Goal: Task Accomplishment & Management: Manage account settings

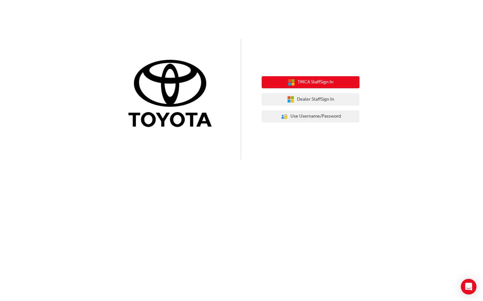
click at [311, 86] on button "TMCA Staff Sign In" at bounding box center [311, 82] width 98 height 12
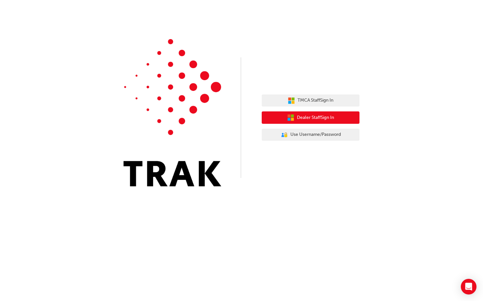
click at [321, 119] on span "Dealer Staff Sign In" at bounding box center [315, 118] width 37 height 8
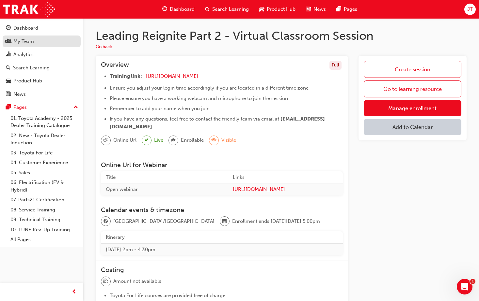
click at [44, 38] on div "My Team" at bounding box center [41, 42] width 71 height 8
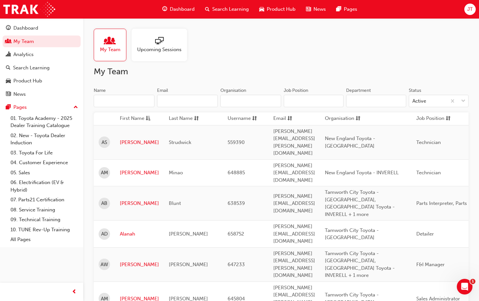
click at [139, 50] on span "Upcoming Sessions" at bounding box center [159, 50] width 44 height 8
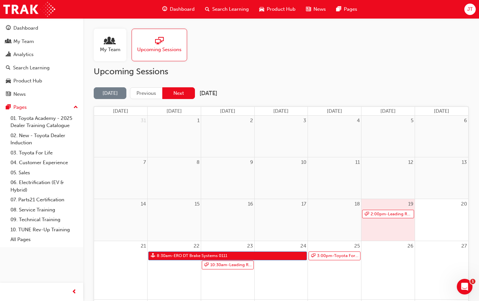
click at [165, 91] on button "Next" at bounding box center [178, 93] width 33 height 12
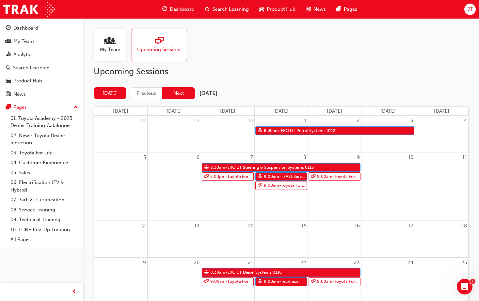
click at [178, 89] on button "Next" at bounding box center [178, 93] width 33 height 12
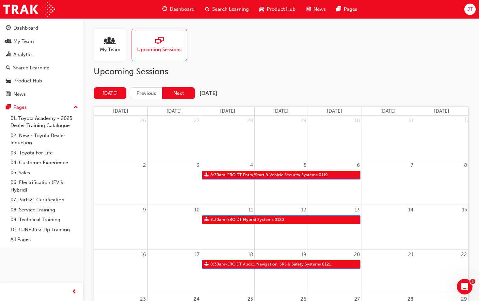
click at [181, 95] on button "Next" at bounding box center [178, 93] width 33 height 12
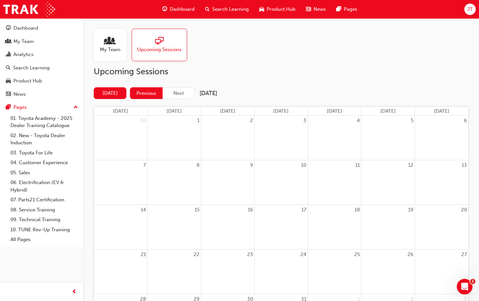
click at [158, 93] on button "Previous" at bounding box center [146, 93] width 33 height 12
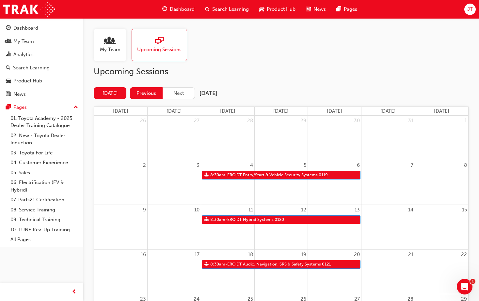
click at [152, 96] on button "Previous" at bounding box center [146, 93] width 33 height 12
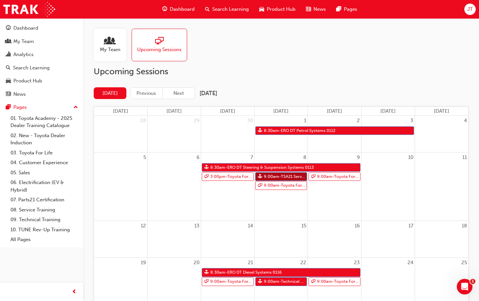
click at [261, 177] on link "9:00am - TSA21 Service Advisor Course ( face to face)" at bounding box center [281, 177] width 52 height 9
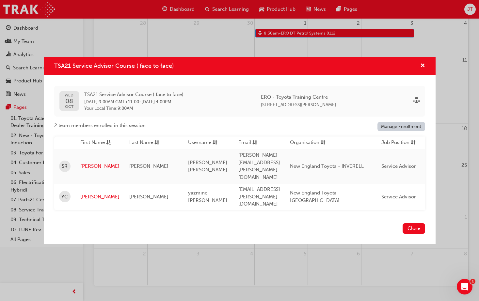
scroll to position [114, 0]
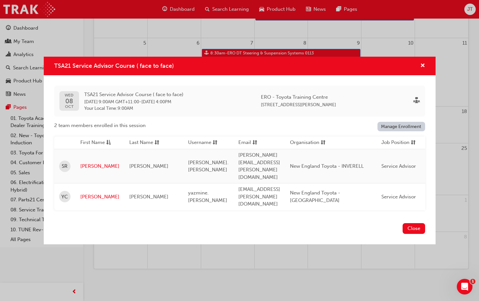
click at [425, 75] on div "TSA21 Service Advisor Course ( face to face)" at bounding box center [239, 66] width 391 height 19
click at [423, 69] on span "cross-icon" at bounding box center [422, 66] width 5 height 6
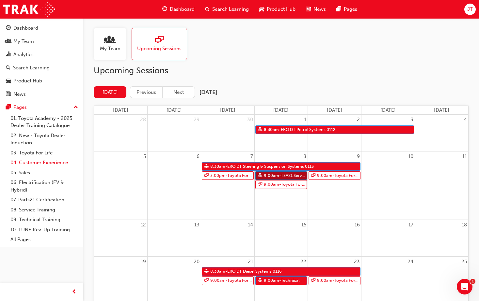
scroll to position [0, 0]
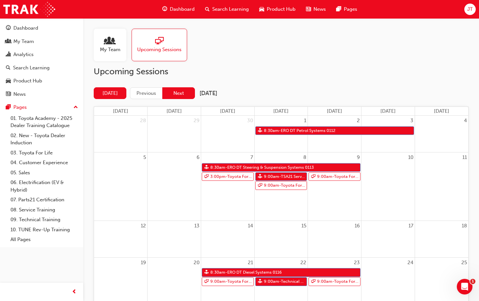
click at [174, 93] on button "Next" at bounding box center [178, 93] width 33 height 12
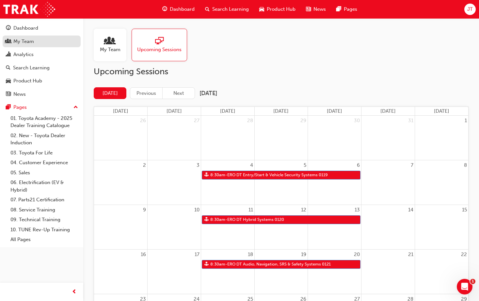
click at [57, 45] on div "My Team" at bounding box center [41, 42] width 71 height 8
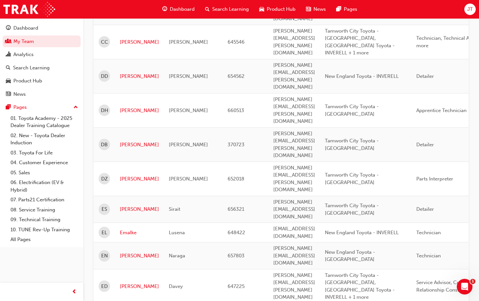
scroll to position [898, 0]
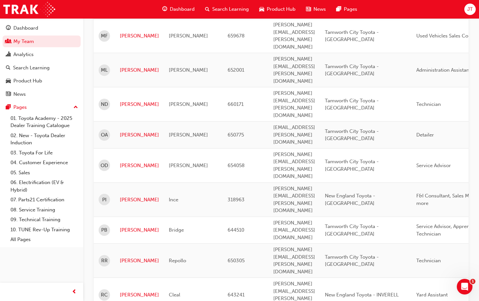
scroll to position [791, 0]
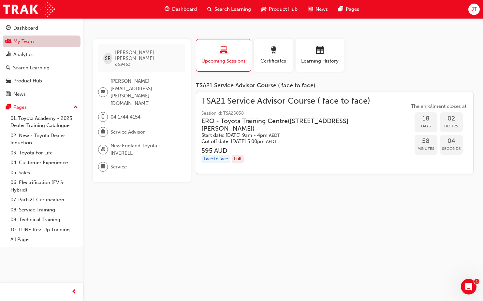
click at [41, 45] on link "My Team" at bounding box center [42, 42] width 78 height 12
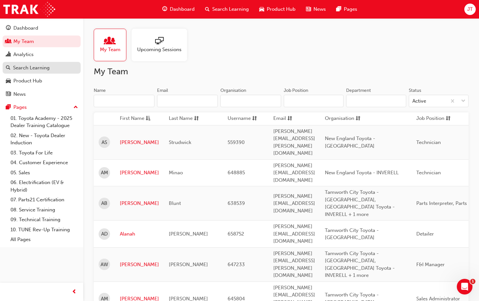
click at [44, 68] on div "Search Learning" at bounding box center [31, 68] width 37 height 8
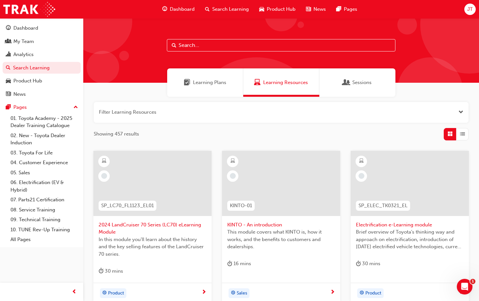
click at [345, 94] on div "Sessions" at bounding box center [357, 83] width 76 height 28
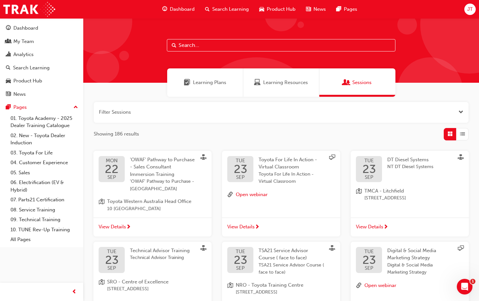
click at [248, 114] on button "button" at bounding box center [281, 112] width 374 height 21
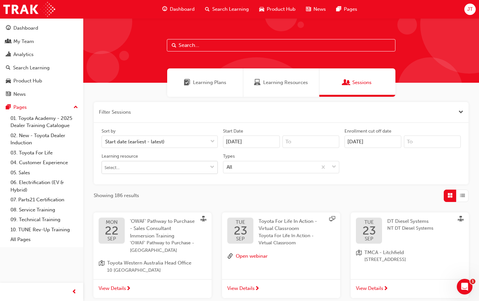
click at [191, 168] on input "Learning resource" at bounding box center [159, 167] width 115 height 12
type input "service"
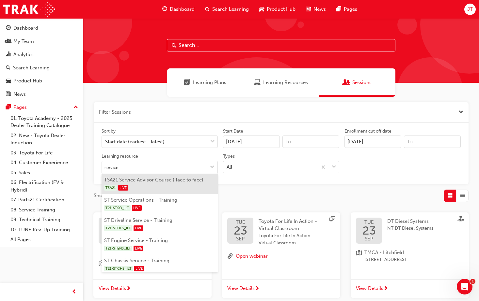
click at [155, 185] on div "TSA21 LIVE" at bounding box center [159, 188] width 111 height 8
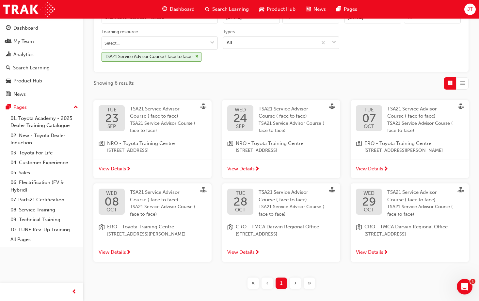
scroll to position [130, 0]
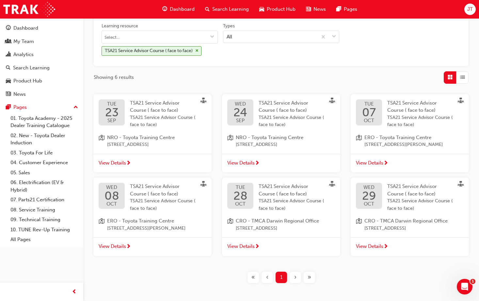
click at [124, 246] on span "View Details" at bounding box center [112, 247] width 27 height 8
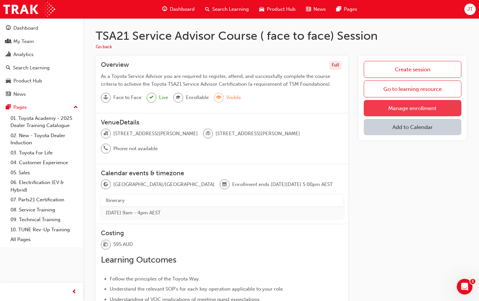
click at [432, 106] on link "Manage enrollment" at bounding box center [412, 108] width 98 height 16
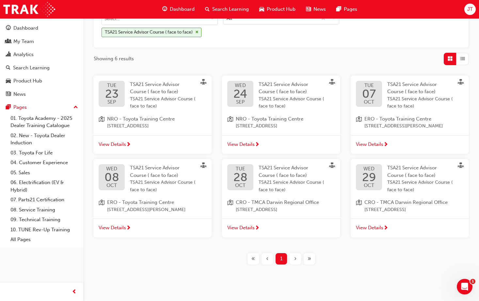
scroll to position [155, 0]
